Goal: Manage account settings

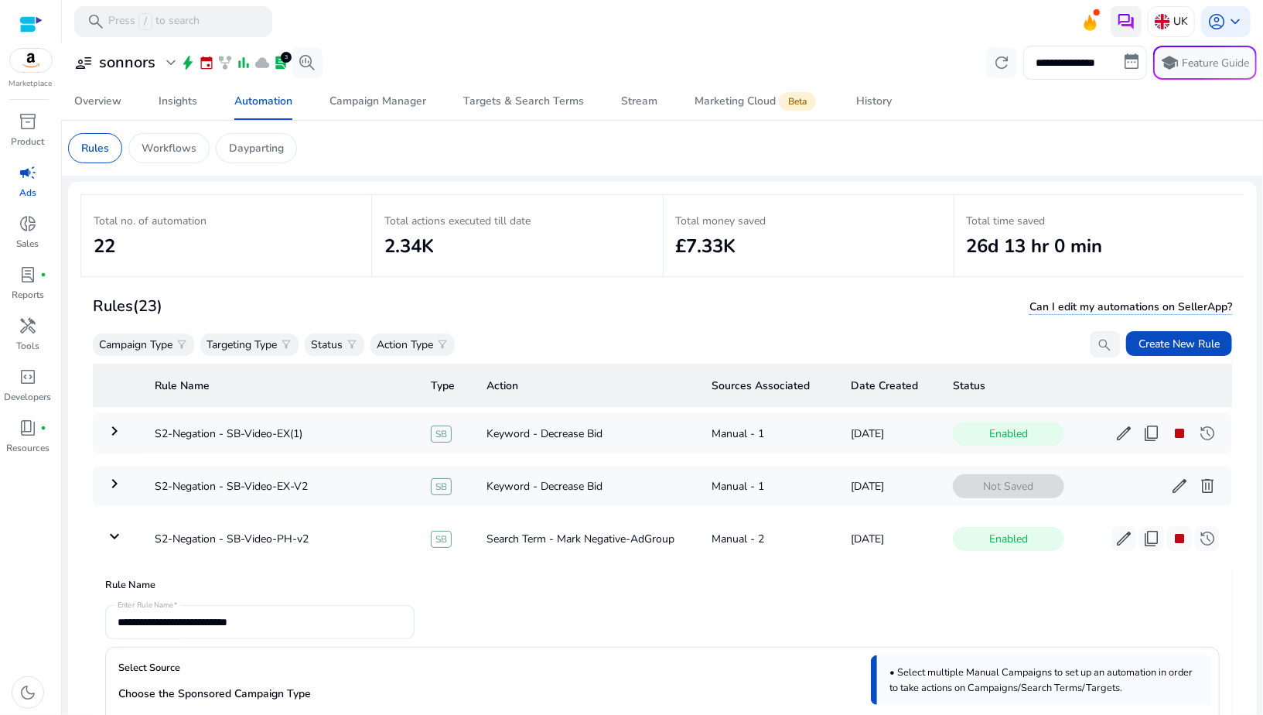
scroll to position [280, 0]
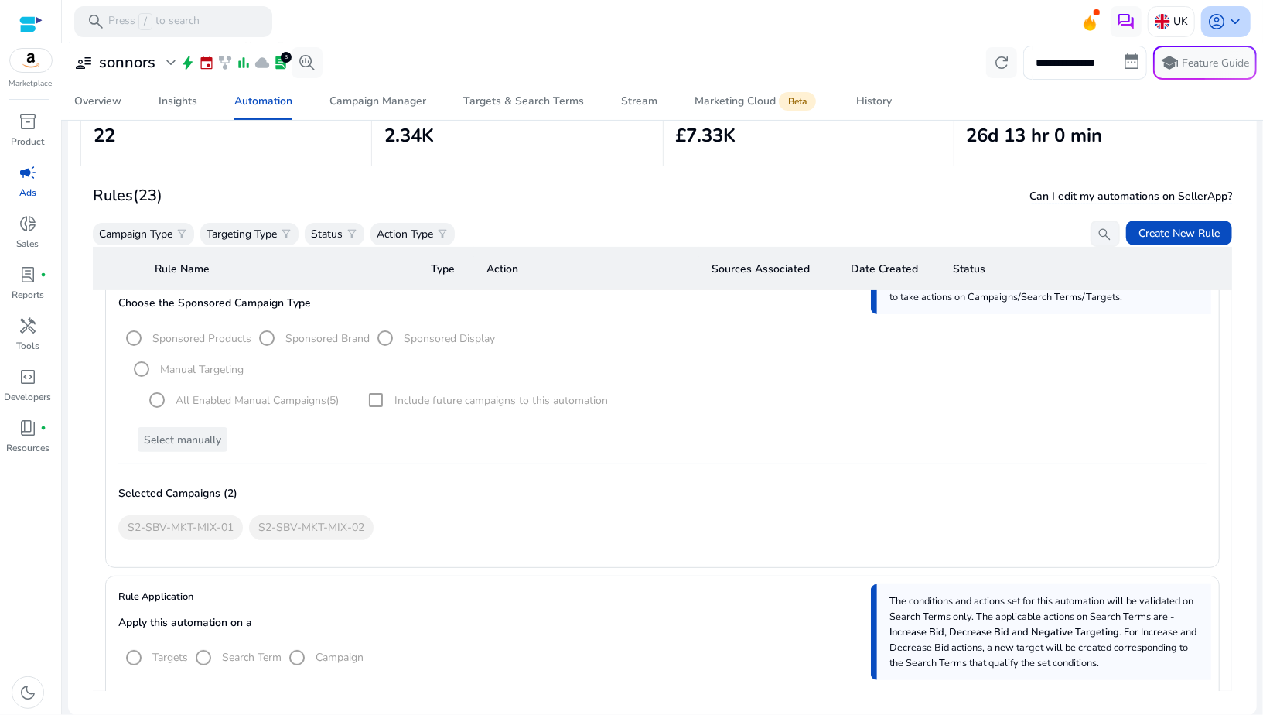
click at [1226, 15] on span "keyboard_arrow_down" at bounding box center [1235, 21] width 19 height 19
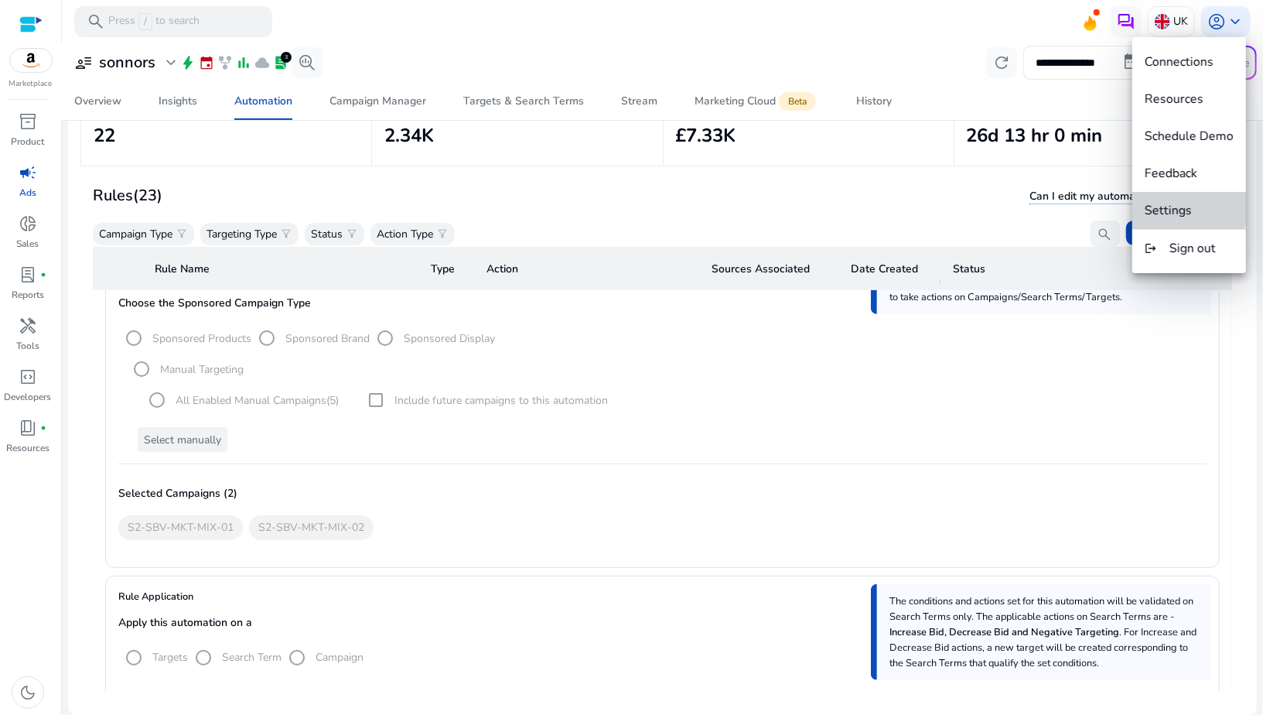
click at [1171, 203] on span "Settings" at bounding box center [1168, 210] width 47 height 17
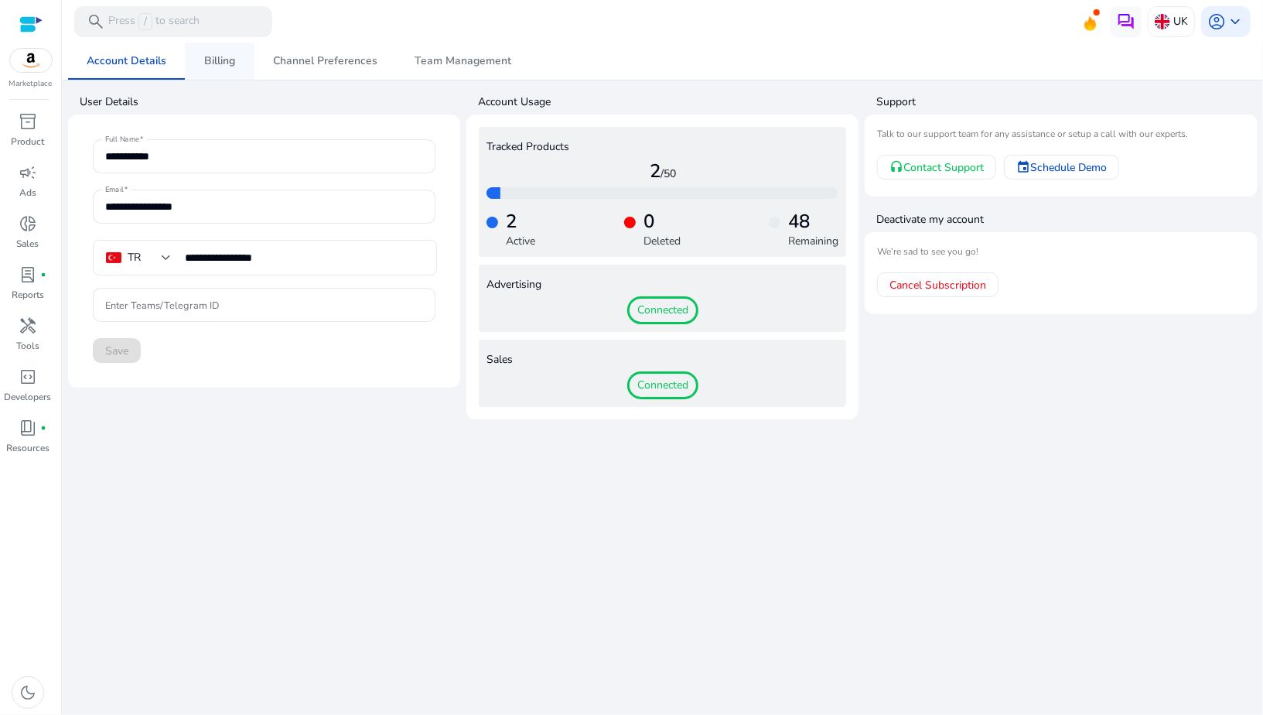
click at [237, 60] on link "Billing" at bounding box center [220, 61] width 70 height 37
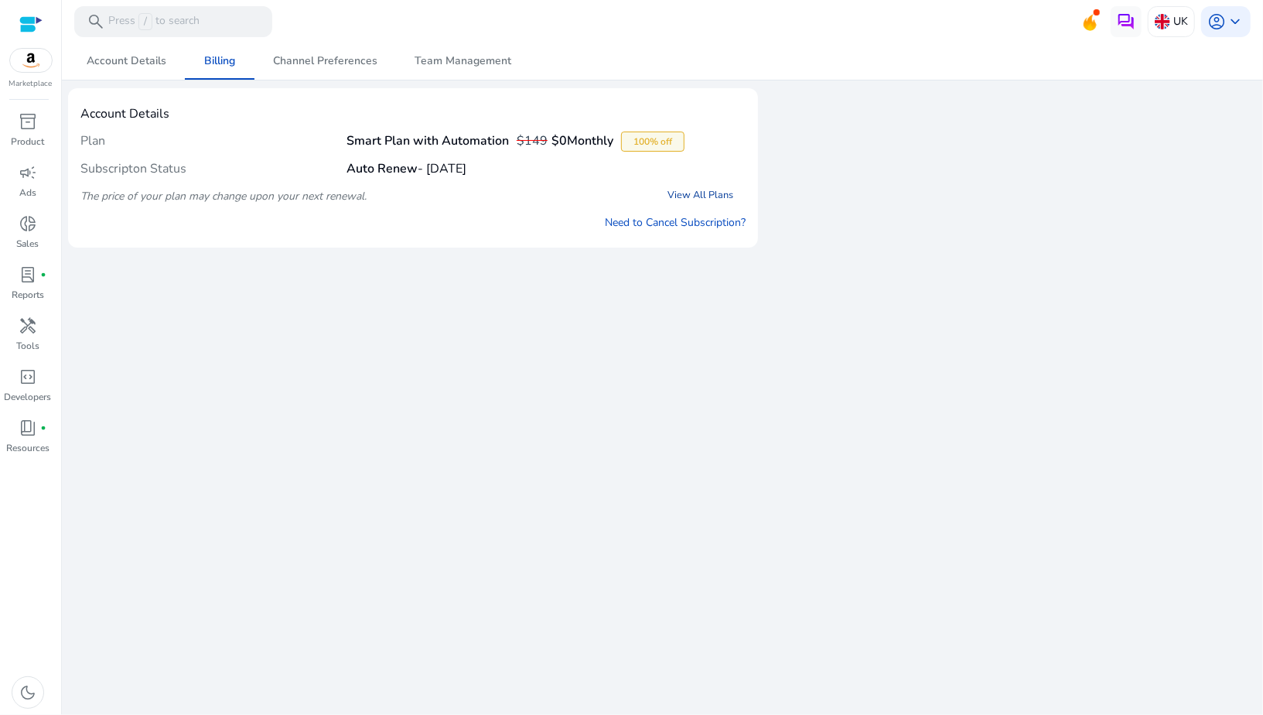
click at [686, 190] on link "View All Plans" at bounding box center [700, 195] width 90 height 28
